Goal: Transaction & Acquisition: Download file/media

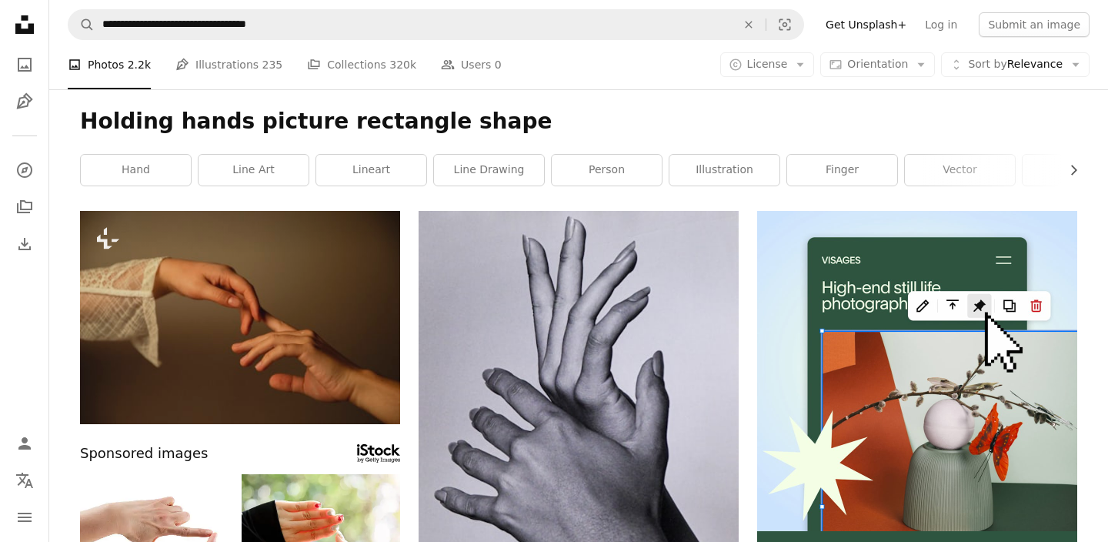
scroll to position [1380, 0]
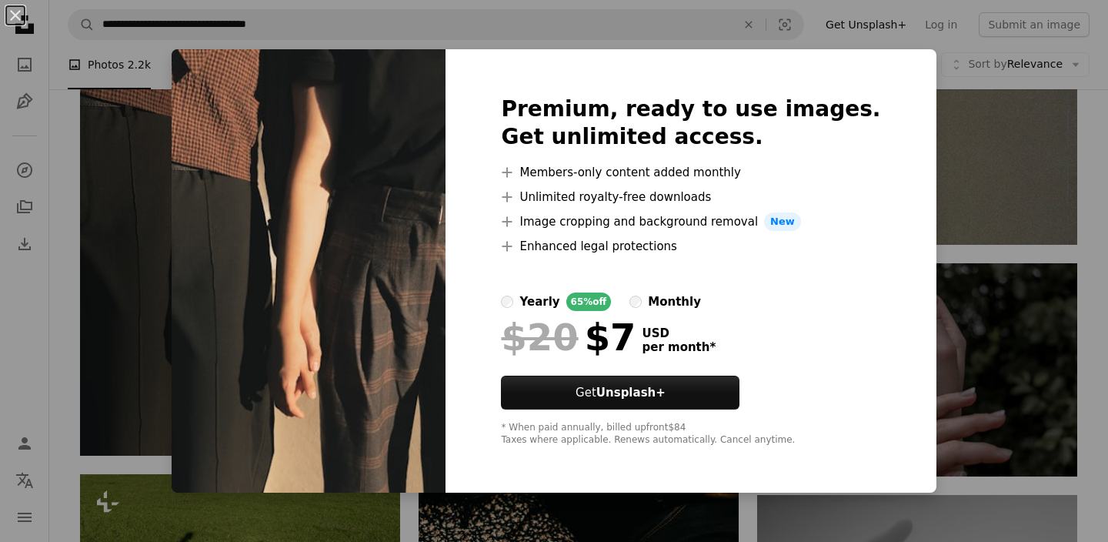
click at [63, 159] on div "An X shape Premium, ready to use images. Get unlimited access. A plus sign Memb…" at bounding box center [554, 271] width 1108 height 542
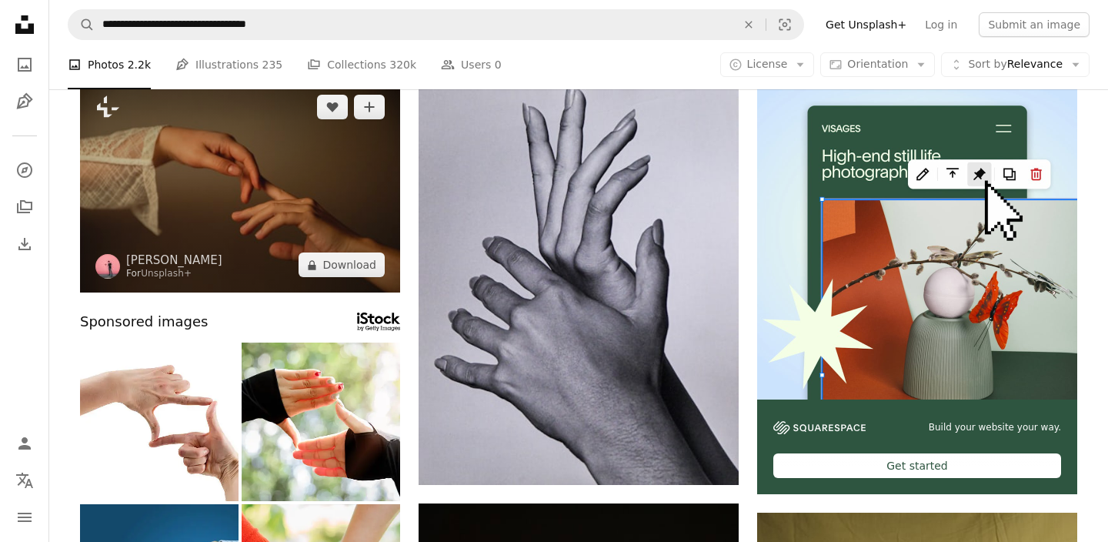
scroll to position [133, 0]
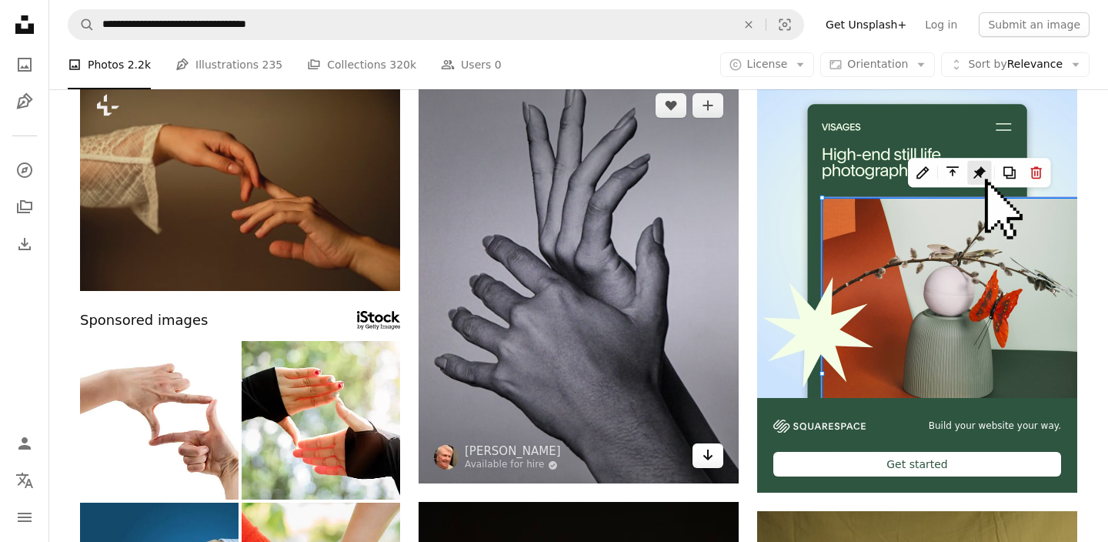
click at [710, 448] on icon "Arrow pointing down" at bounding box center [708, 454] width 12 height 18
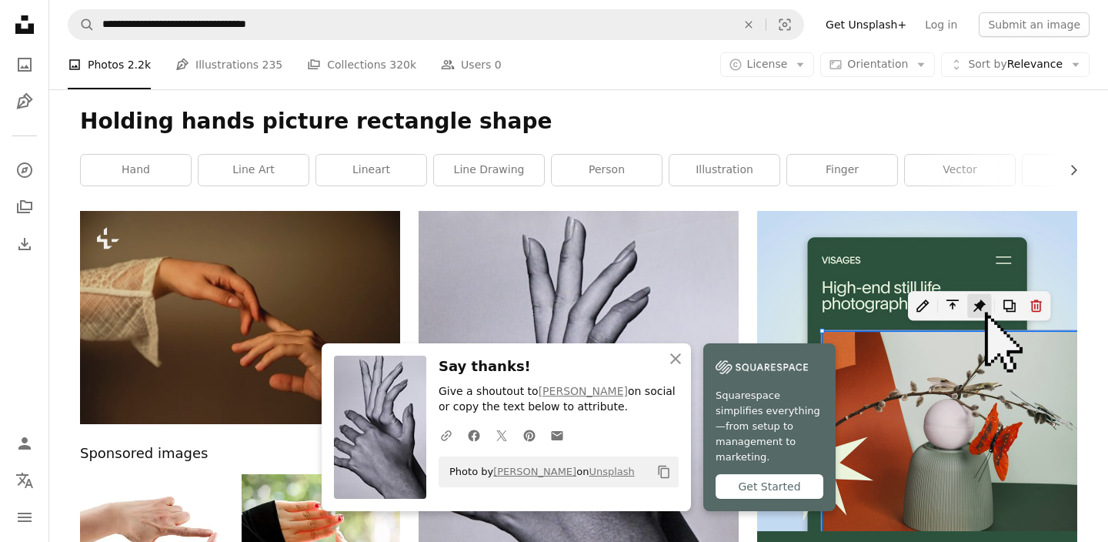
scroll to position [0, 0]
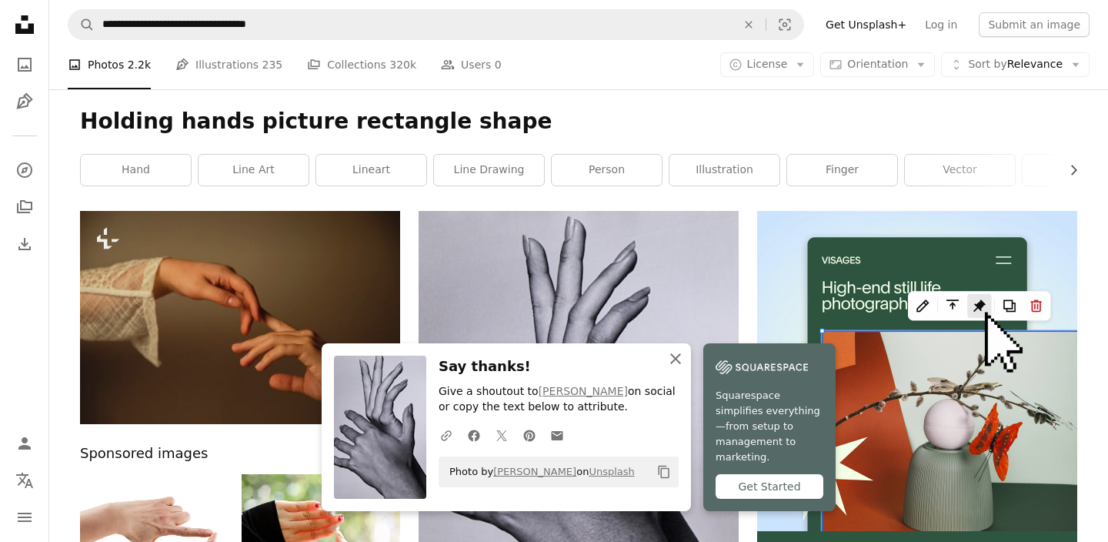
click at [675, 368] on icon "An X shape" at bounding box center [675, 358] width 18 height 18
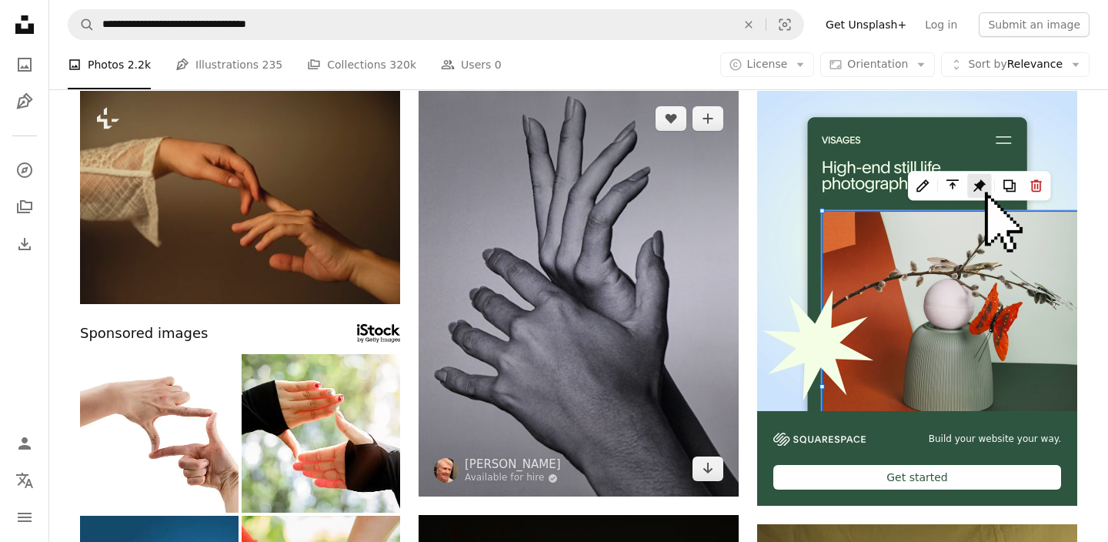
scroll to position [122, 0]
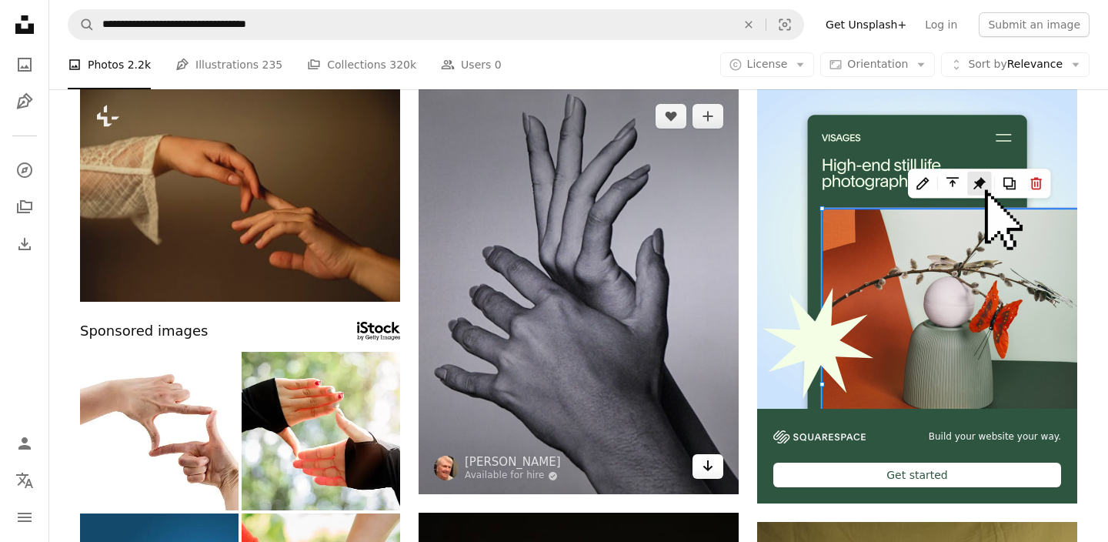
click at [711, 469] on icon "Arrow pointing down" at bounding box center [708, 465] width 12 height 18
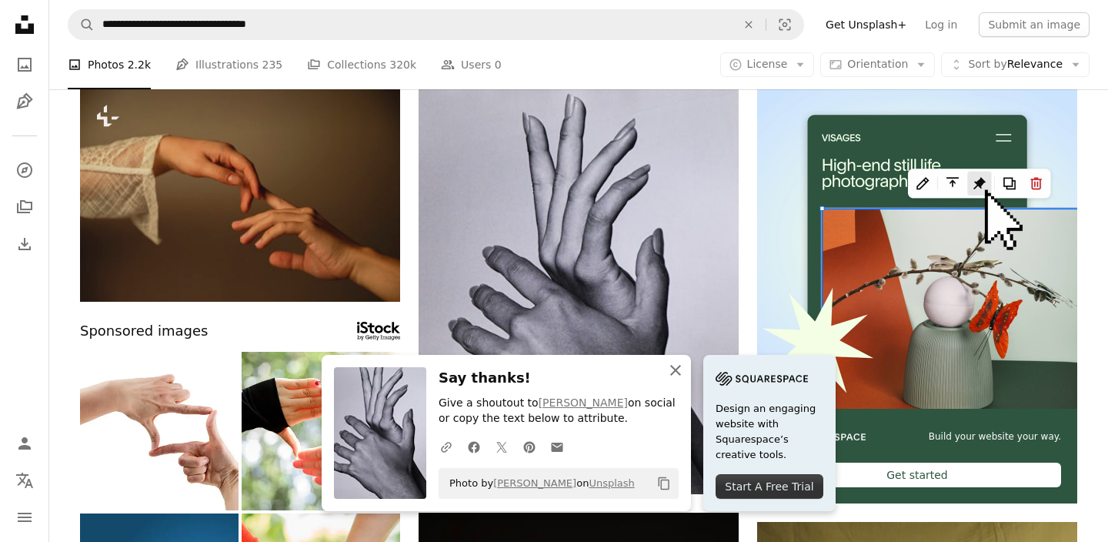
click at [682, 371] on icon "An X shape" at bounding box center [675, 370] width 18 height 18
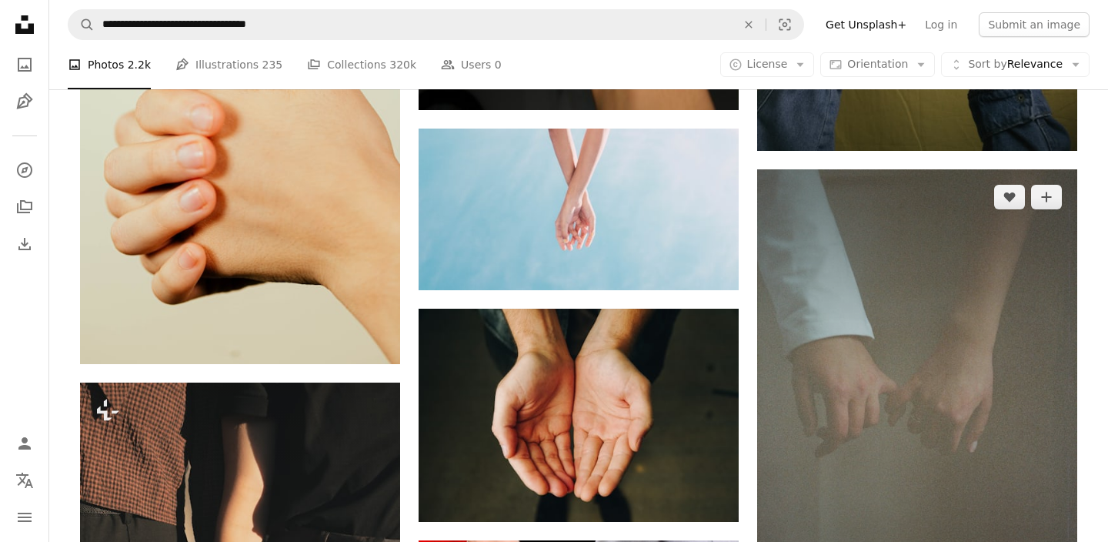
scroll to position [1107, 0]
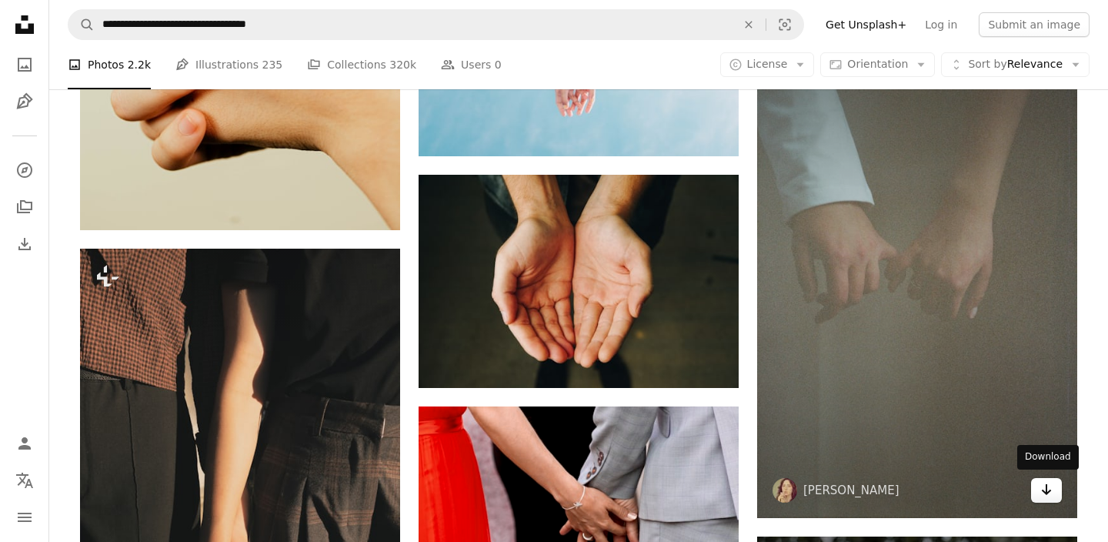
click at [1051, 487] on icon "Download" at bounding box center [1047, 489] width 10 height 11
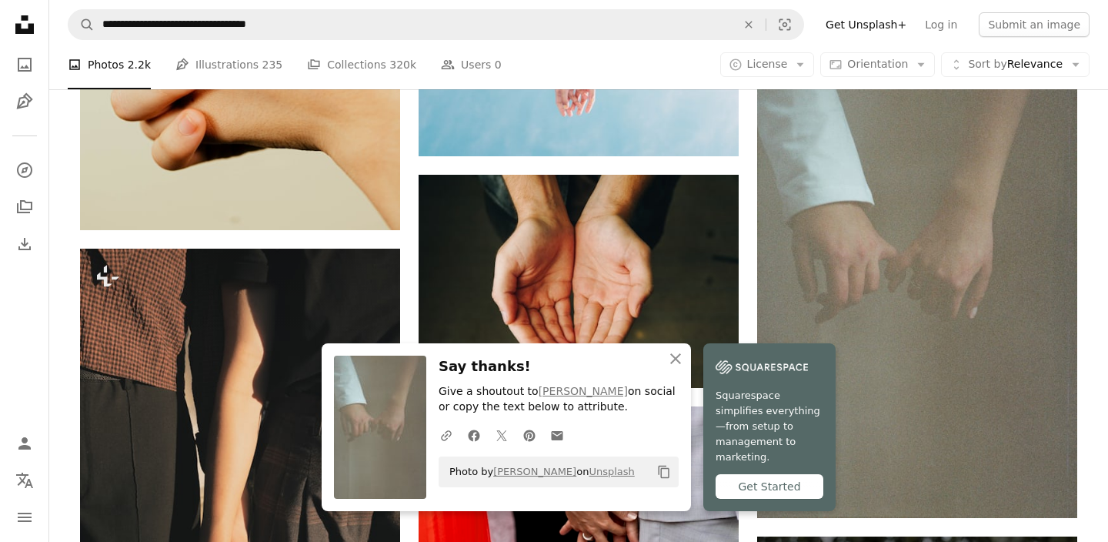
click at [744, 259] on div "Plus sign for Unsplash+ A heart A plus sign [PERSON_NAME] For Unsplash+ A lock …" at bounding box center [578, 443] width 997 height 2679
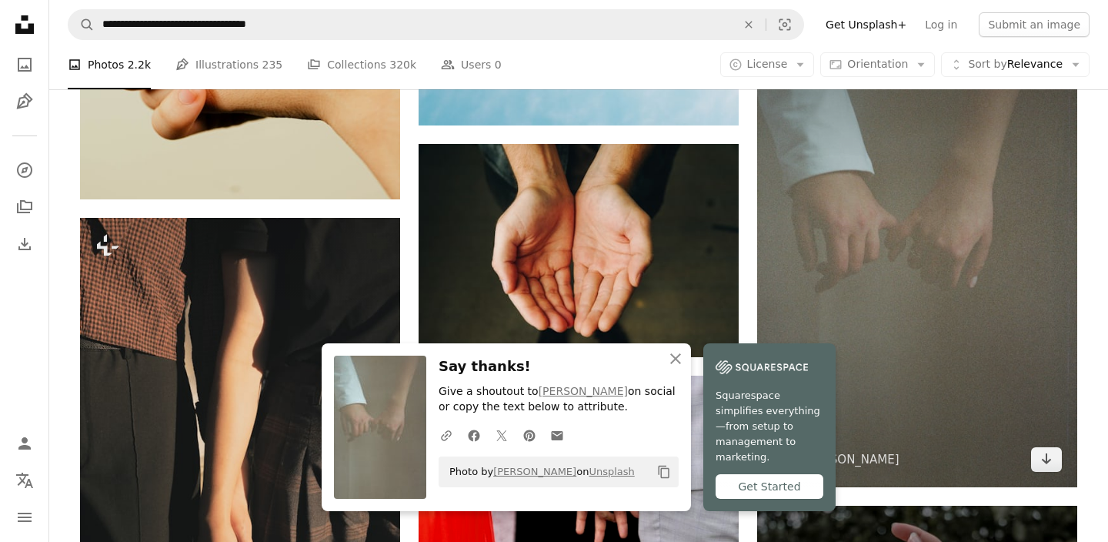
scroll to position [1145, 0]
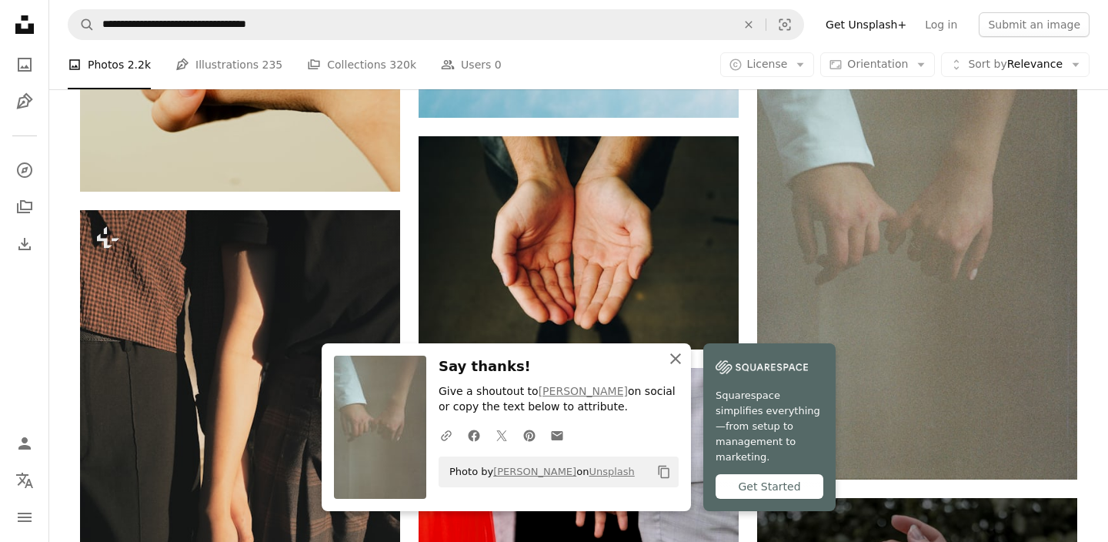
click at [672, 366] on icon "An X shape" at bounding box center [675, 358] width 18 height 18
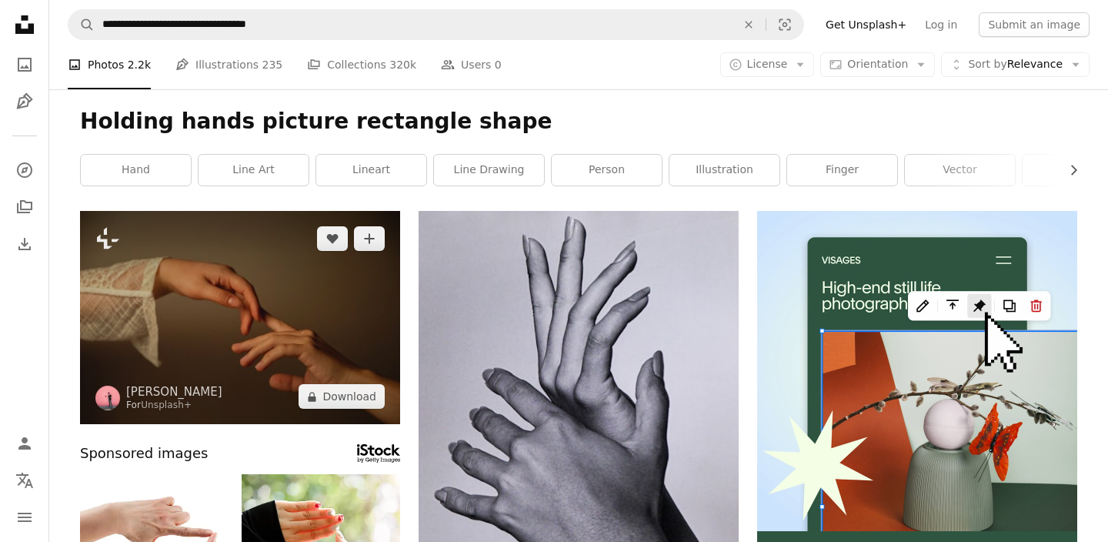
scroll to position [0, 0]
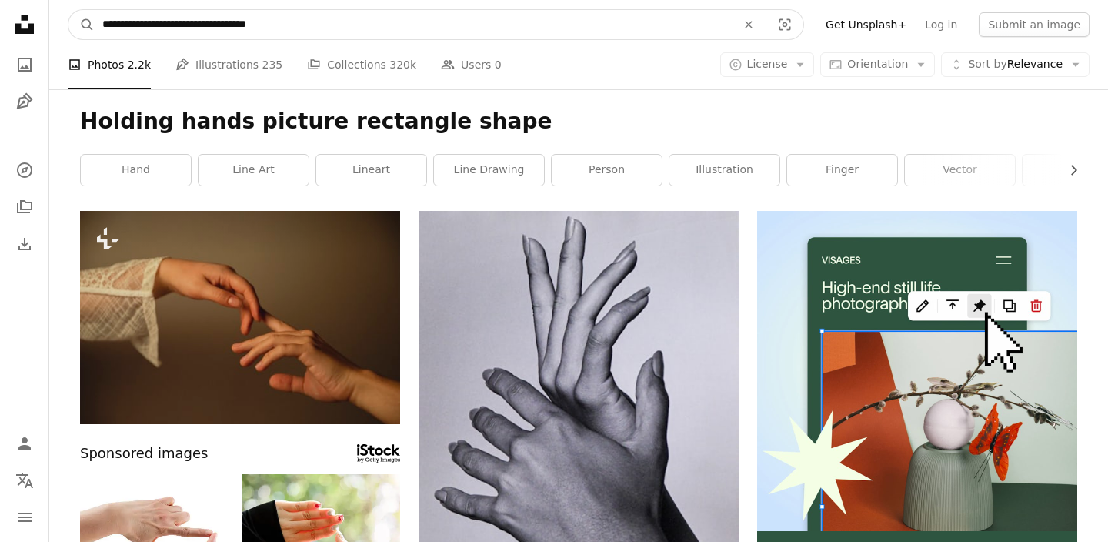
drag, startPoint x: 342, startPoint y: 19, endPoint x: 112, endPoint y: -14, distance: 233.1
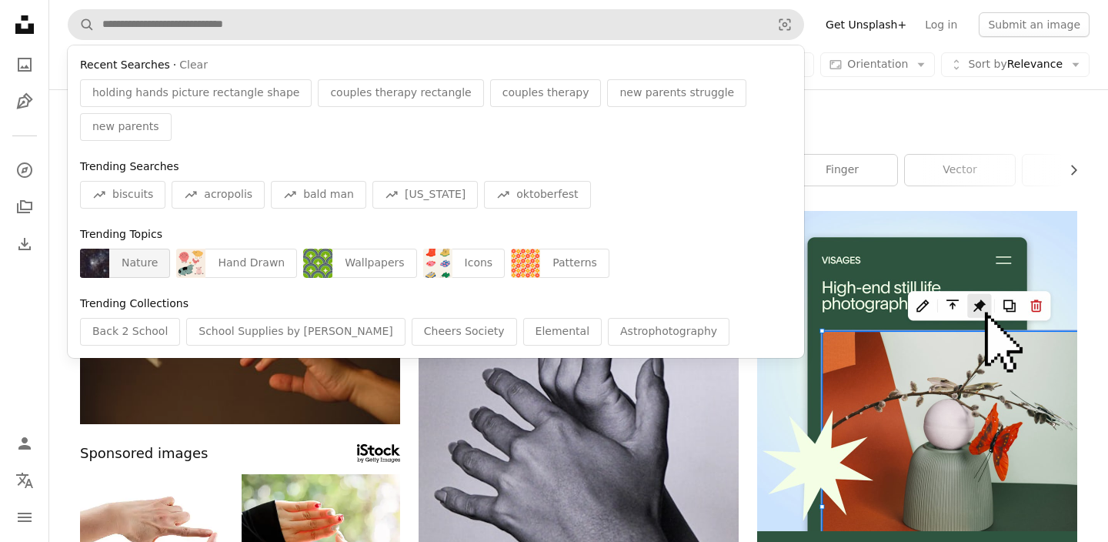
click at [134, 248] on div "Nature" at bounding box center [139, 262] width 61 height 29
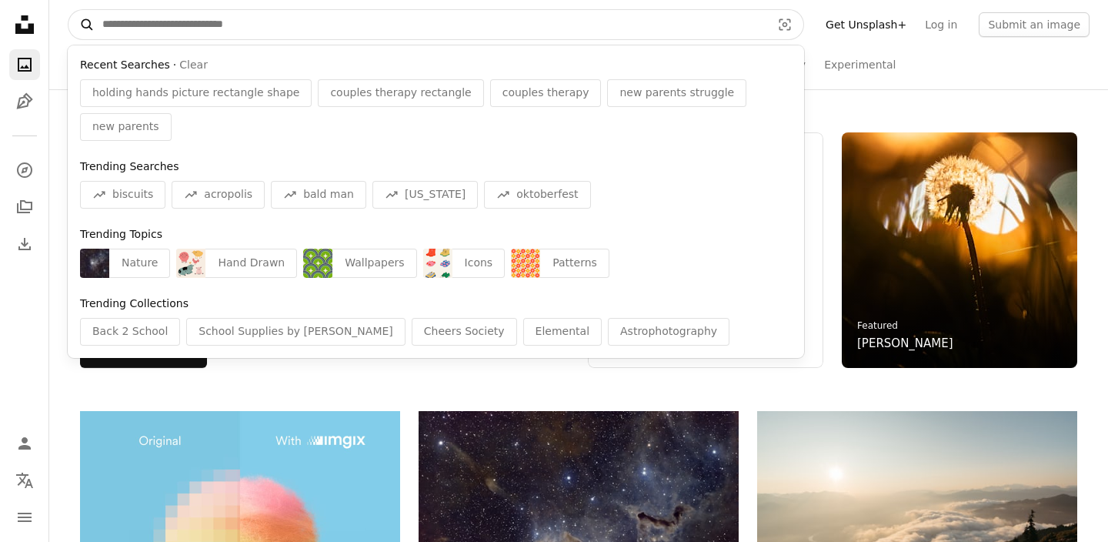
drag, startPoint x: 324, startPoint y: 34, endPoint x: 88, endPoint y: 16, distance: 236.1
click at [88, 16] on form "A magnifying glass Recent Searches · Clear holding hands picture rectangle shap…" at bounding box center [436, 24] width 736 height 31
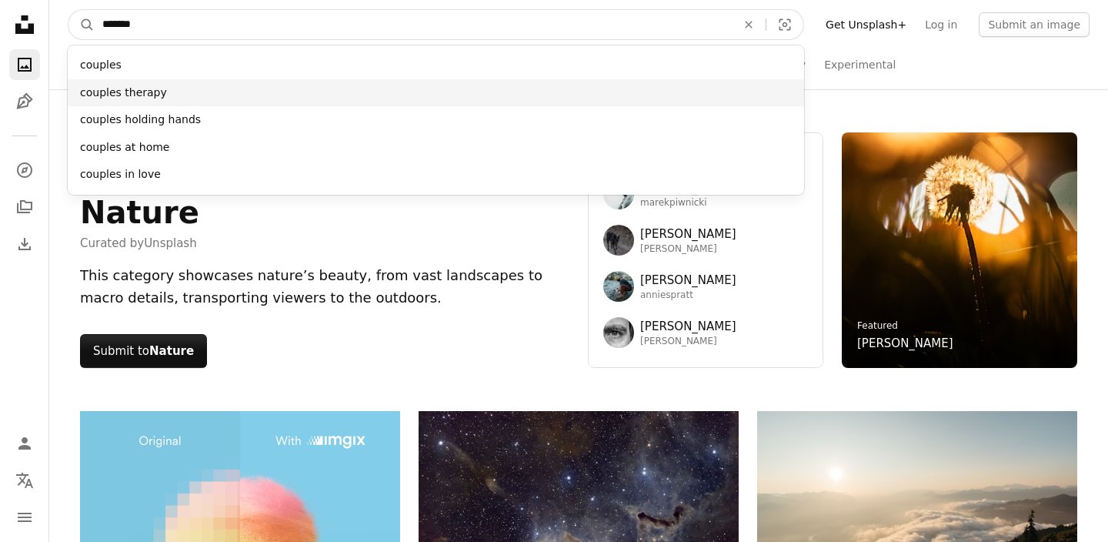
type input "*******"
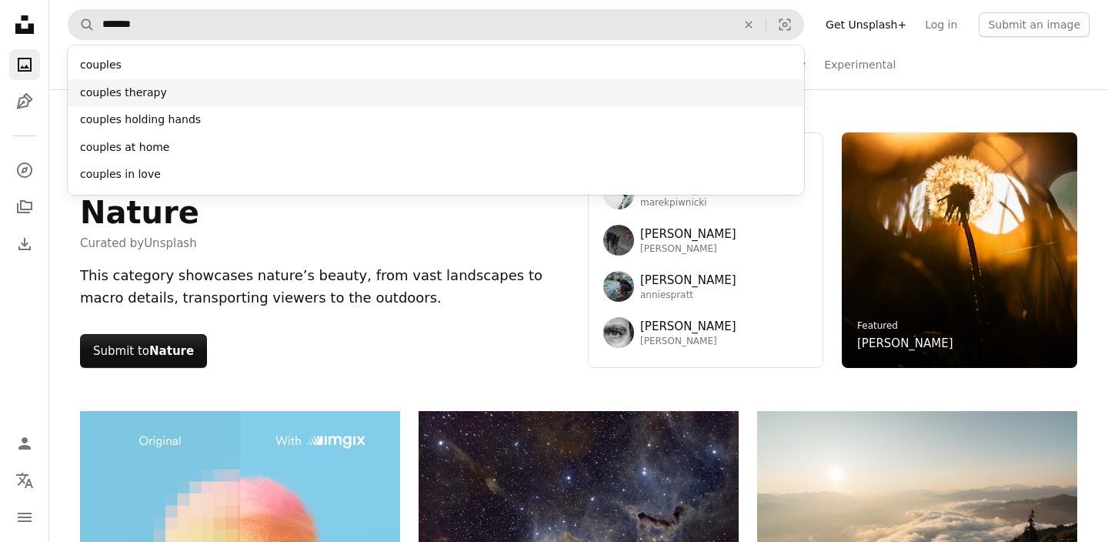
click at [203, 82] on div "couples therapy" at bounding box center [436, 93] width 736 height 28
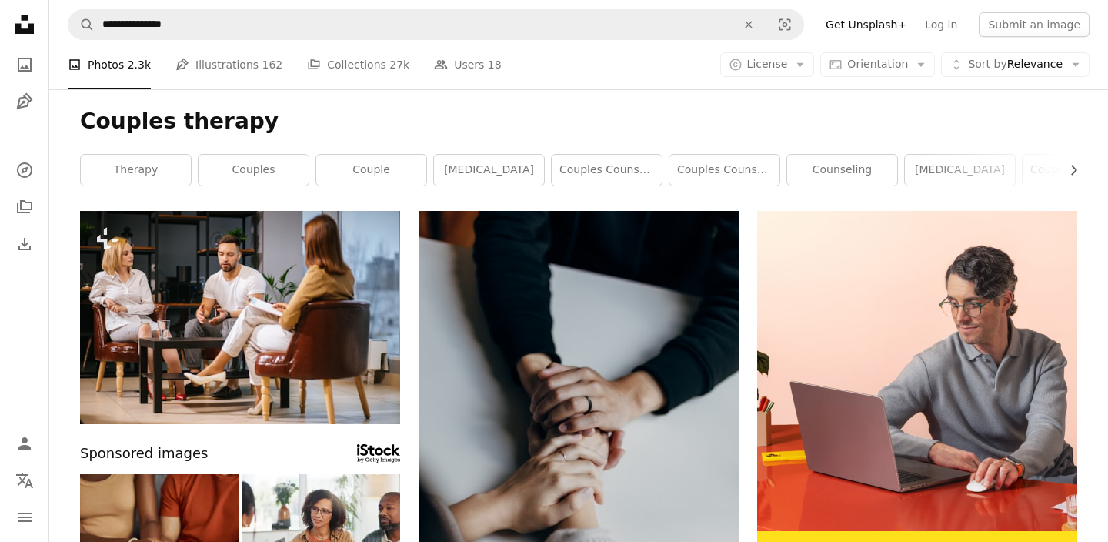
click at [268, 40] on nav "**********" at bounding box center [578, 24] width 1059 height 49
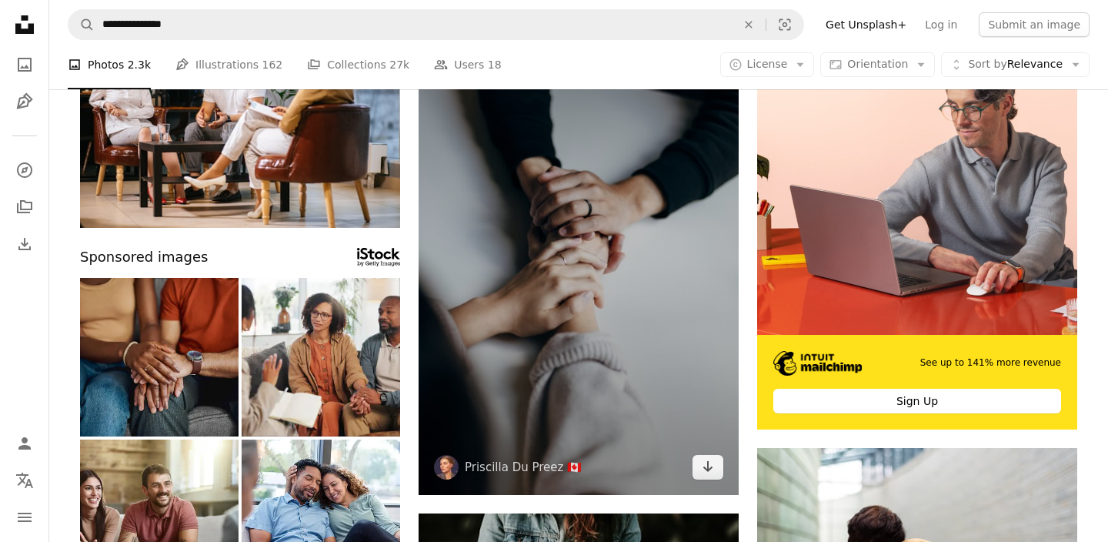
scroll to position [234, 0]
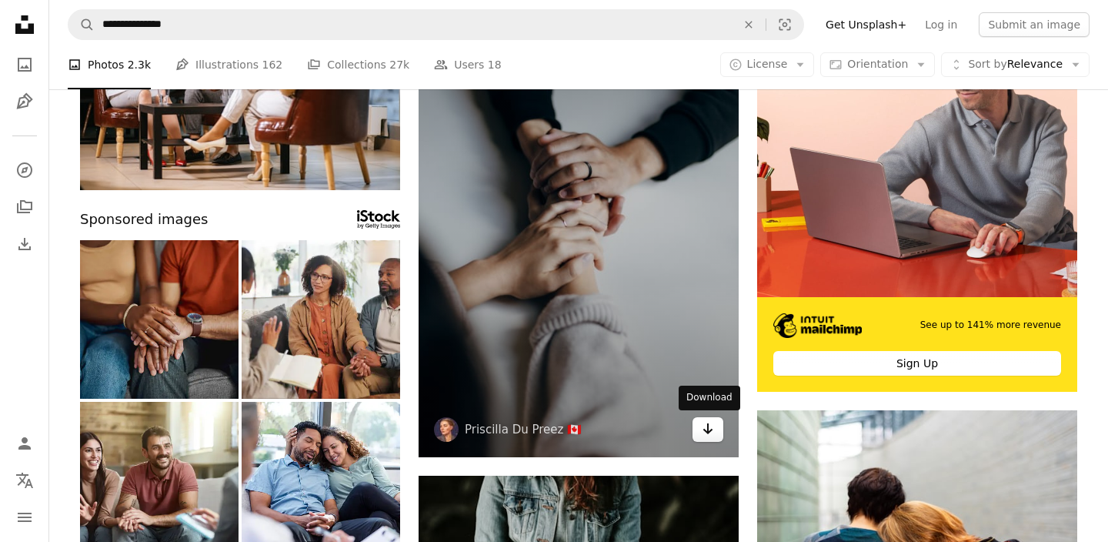
click at [711, 429] on icon "Download" at bounding box center [708, 428] width 10 height 11
